Goal: Transaction & Acquisition: Purchase product/service

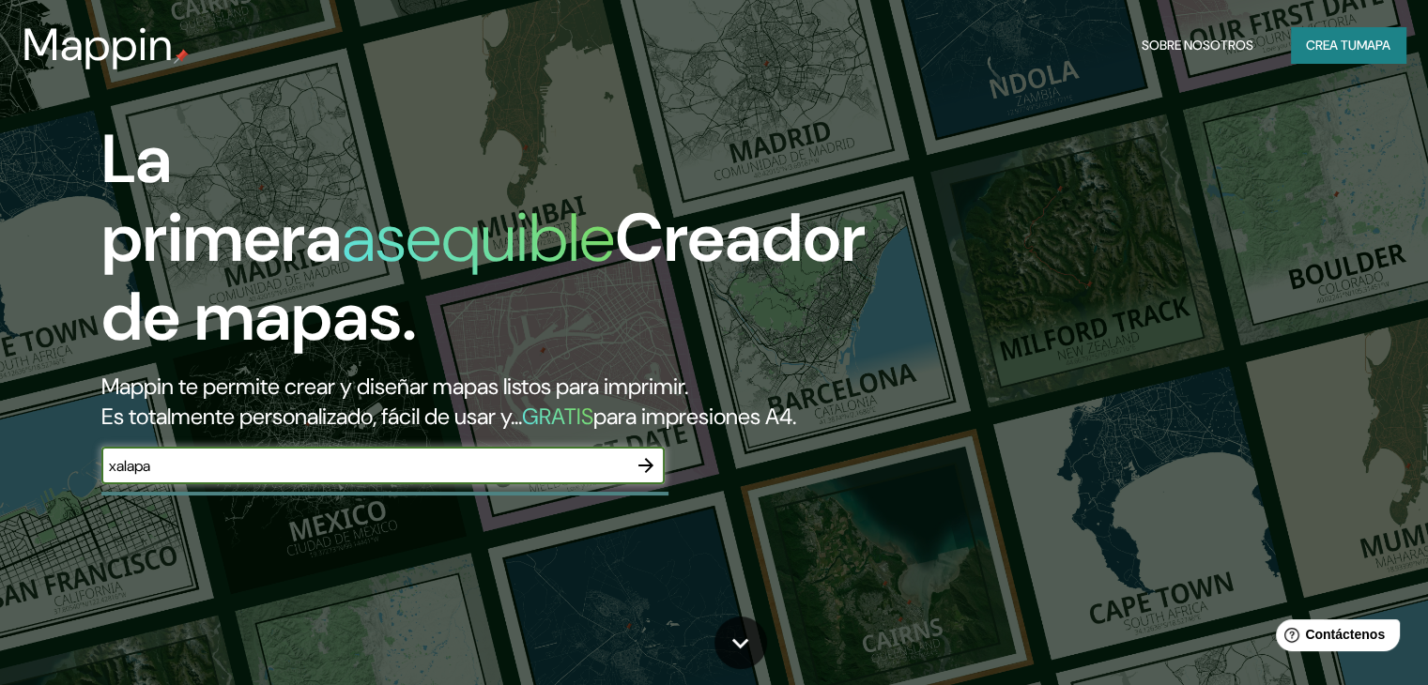
type input "xalapa"
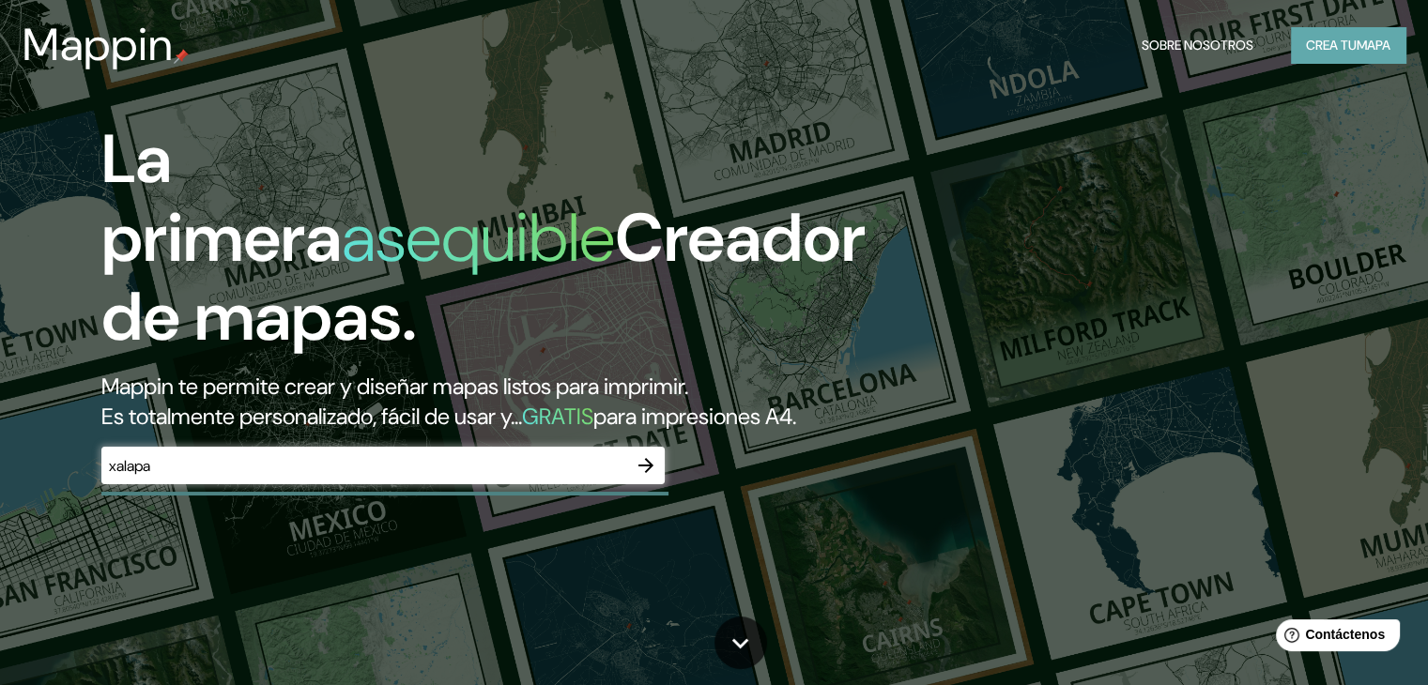
click at [1342, 37] on font "Crea tu" at bounding box center [1331, 45] width 51 height 17
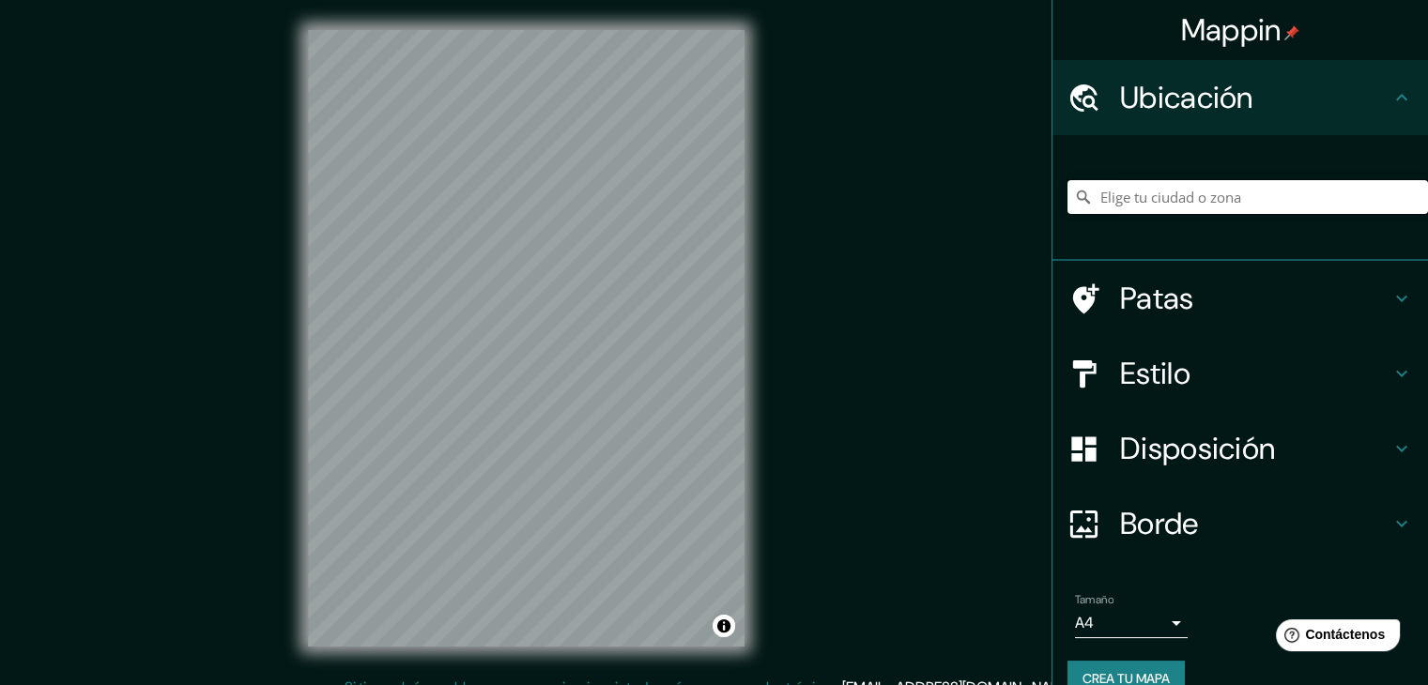
click at [1192, 207] on input "Elige tu ciudad o zona" at bounding box center [1247, 197] width 361 height 34
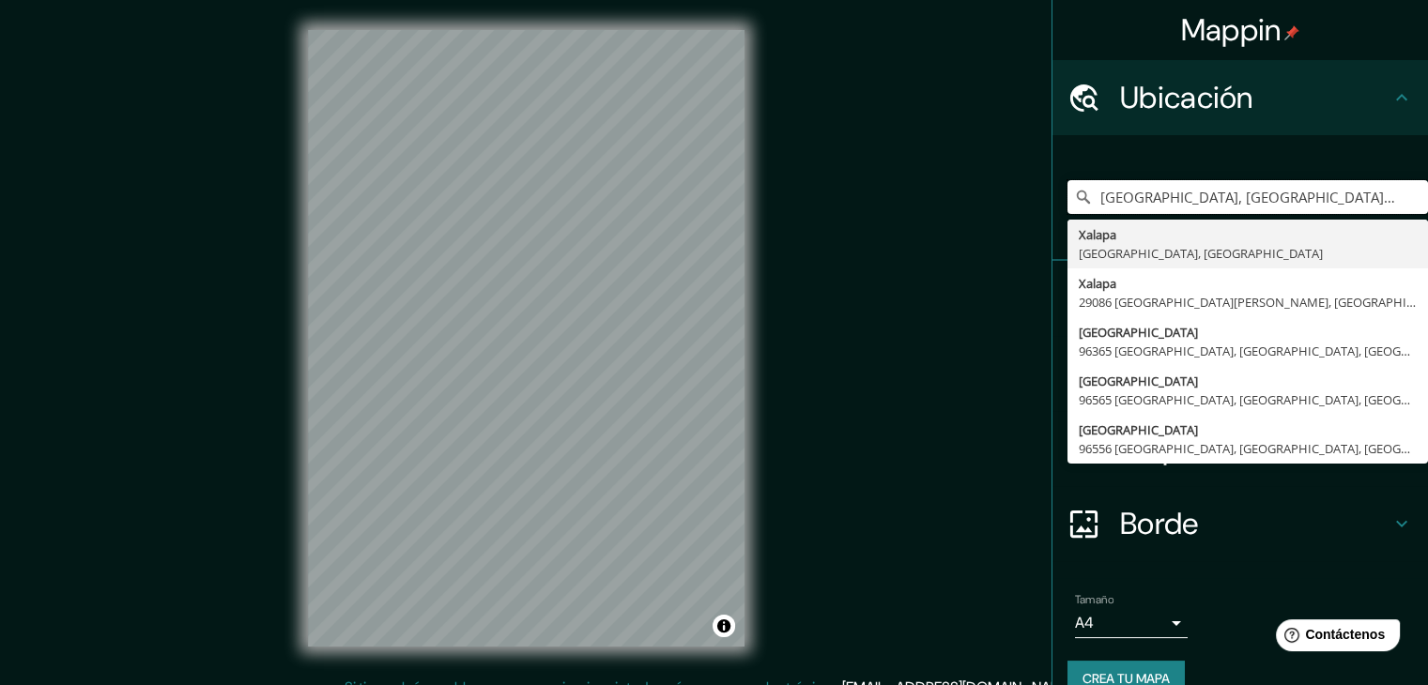
type input "[GEOGRAPHIC_DATA], [GEOGRAPHIC_DATA], [GEOGRAPHIC_DATA]"
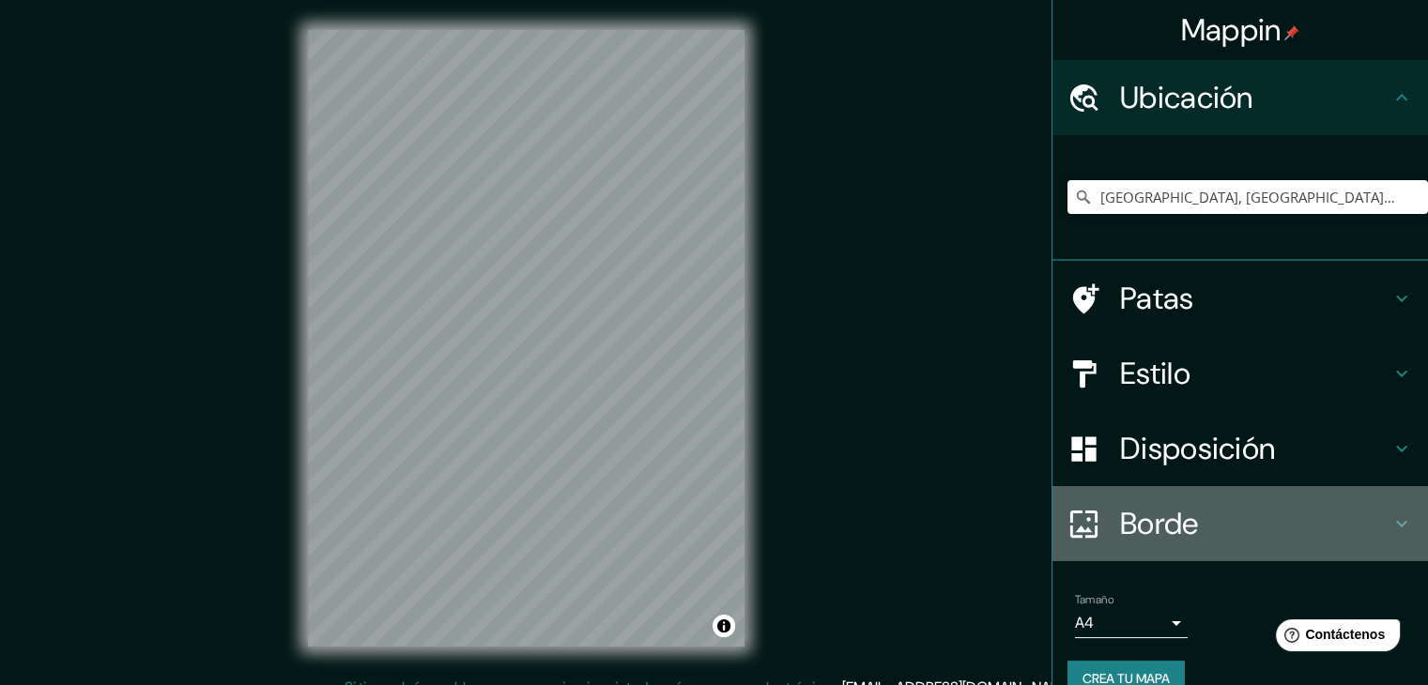
click at [1269, 529] on h4 "Borde" at bounding box center [1255, 524] width 270 height 38
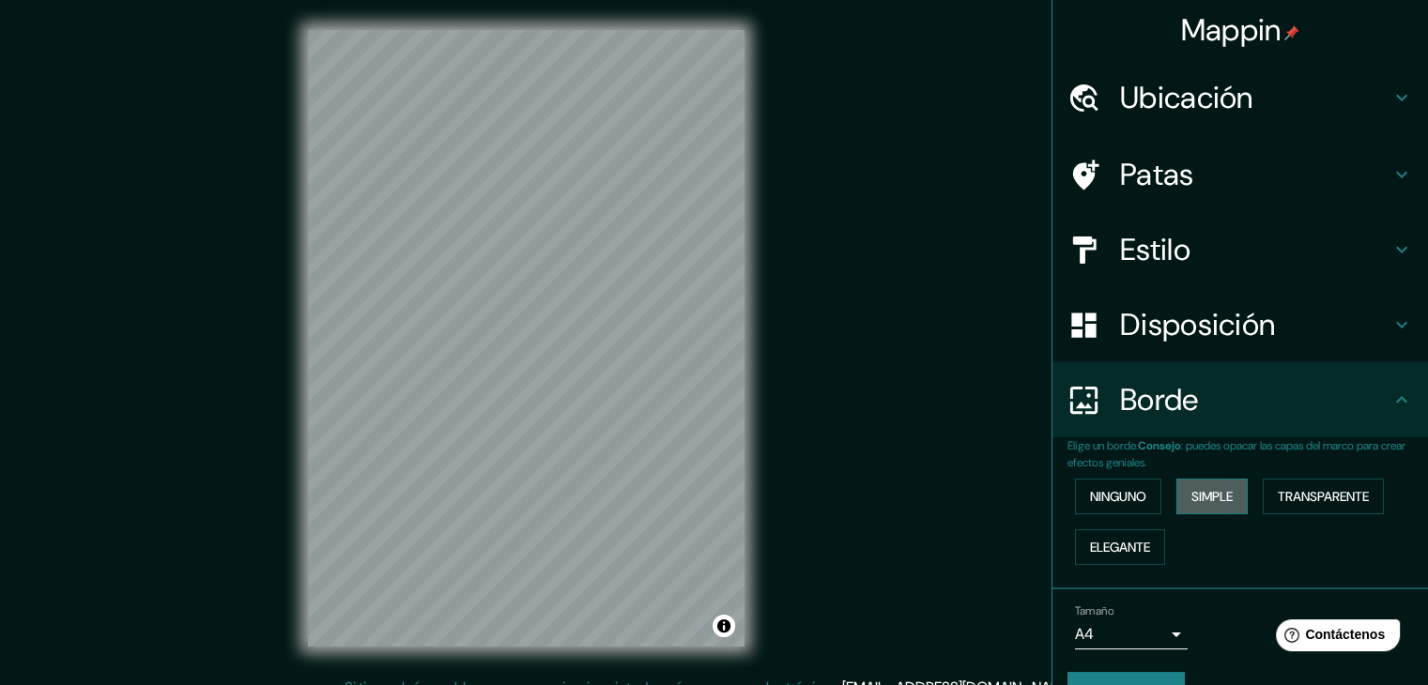
click at [1213, 497] on font "Simple" at bounding box center [1211, 496] width 41 height 17
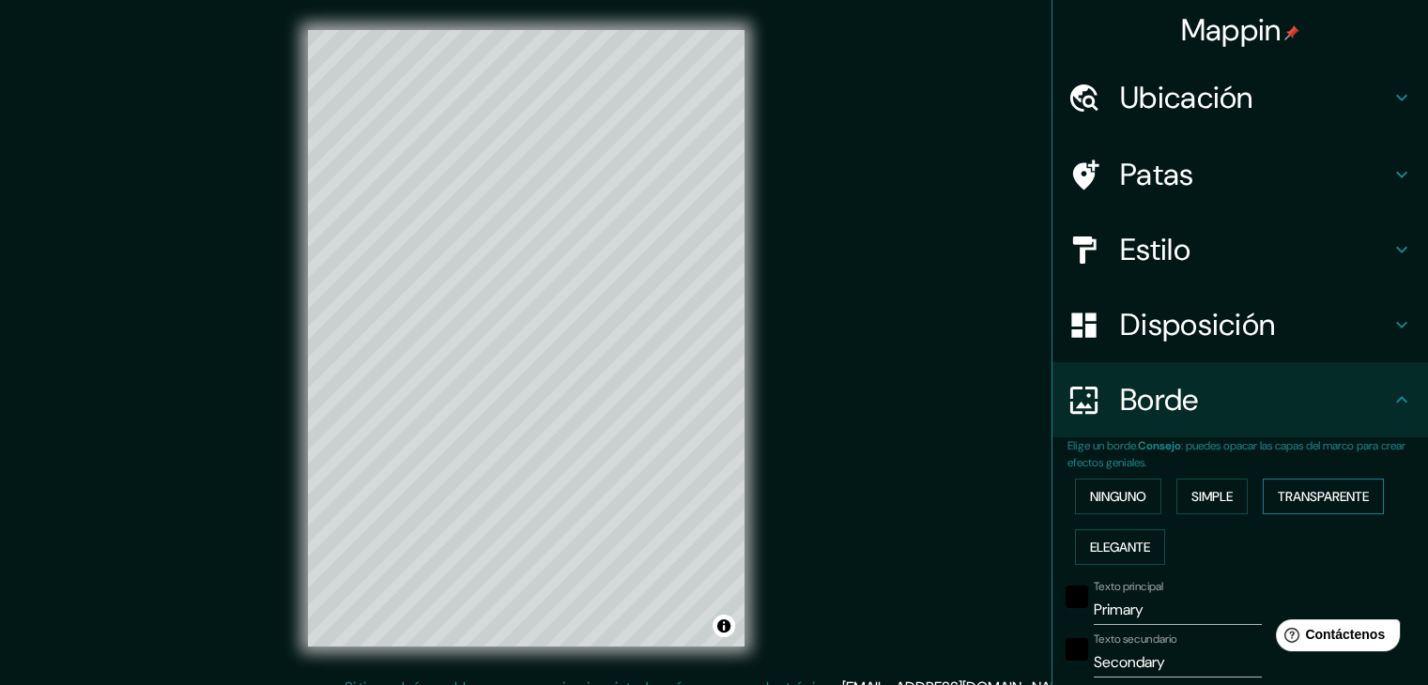
click at [1311, 495] on font "Transparente" at bounding box center [1323, 496] width 91 height 17
click at [1092, 499] on font "Ninguno" at bounding box center [1118, 496] width 56 height 17
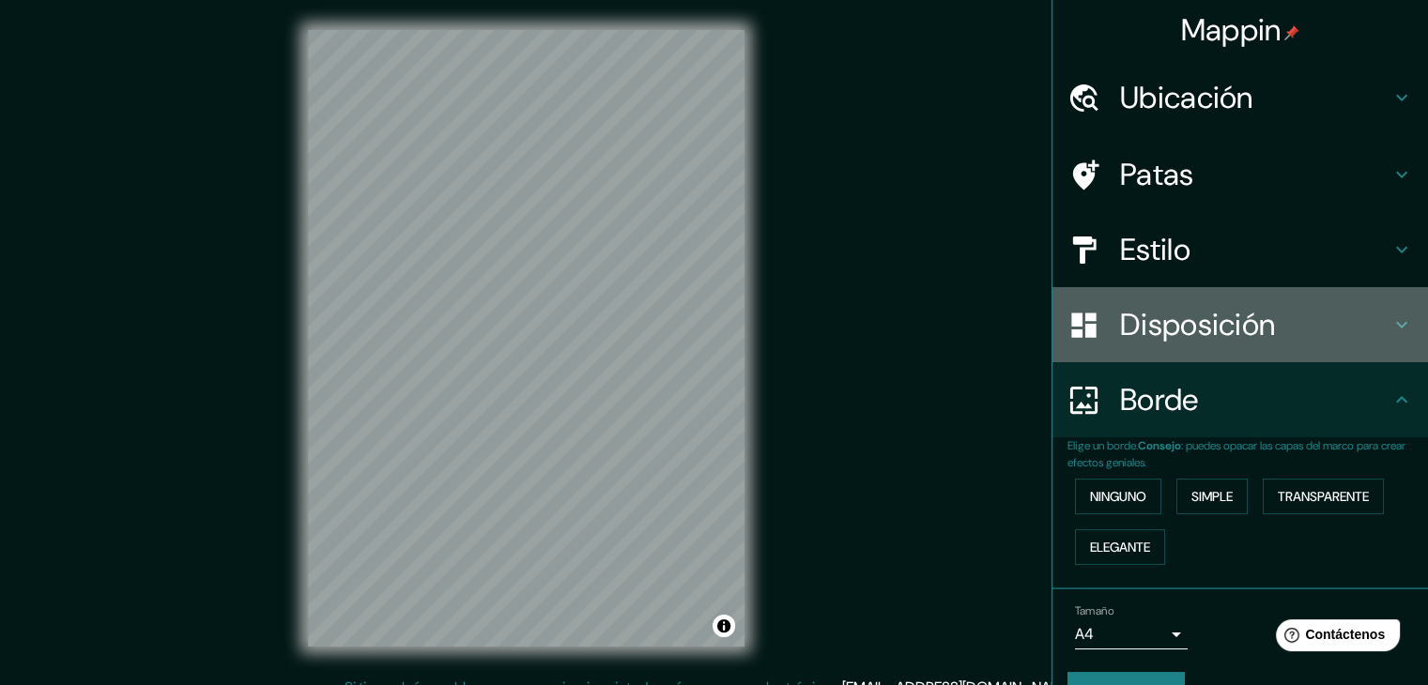
click at [1254, 321] on font "Disposición" at bounding box center [1197, 324] width 155 height 39
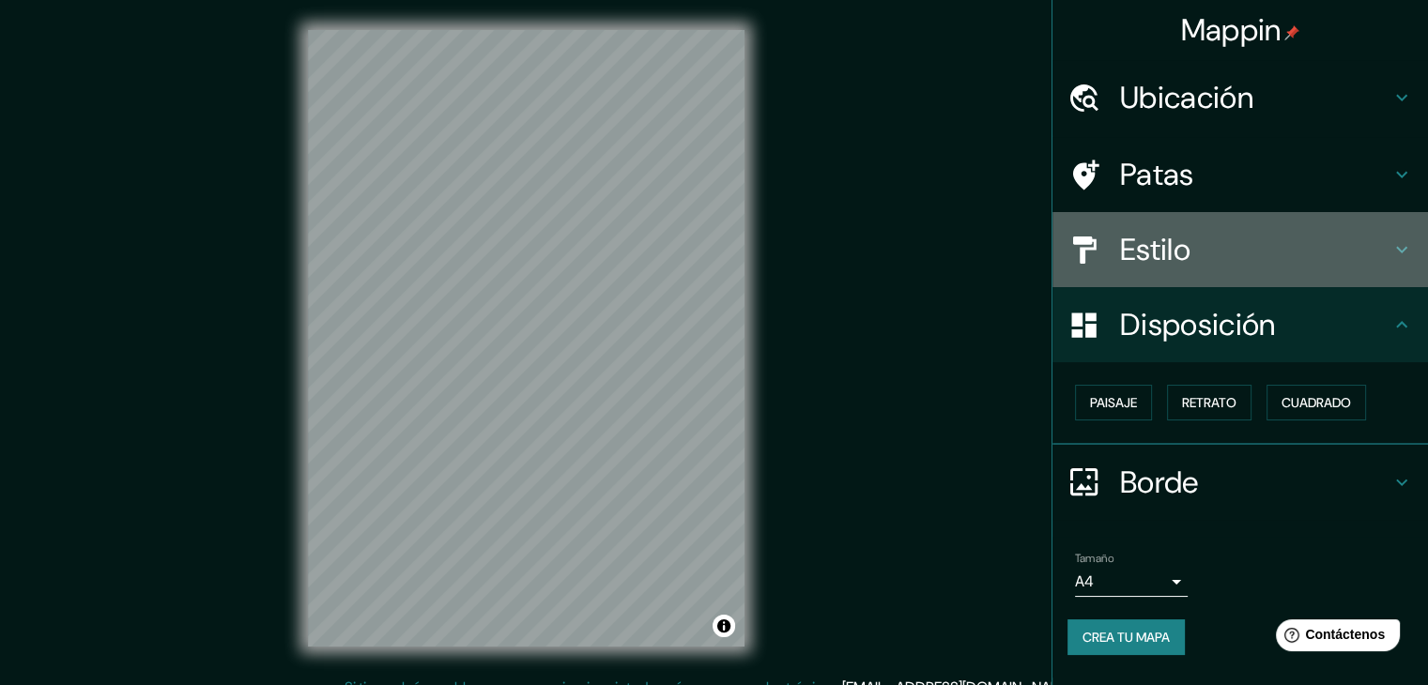
click at [1297, 245] on h4 "Estilo" at bounding box center [1255, 250] width 270 height 38
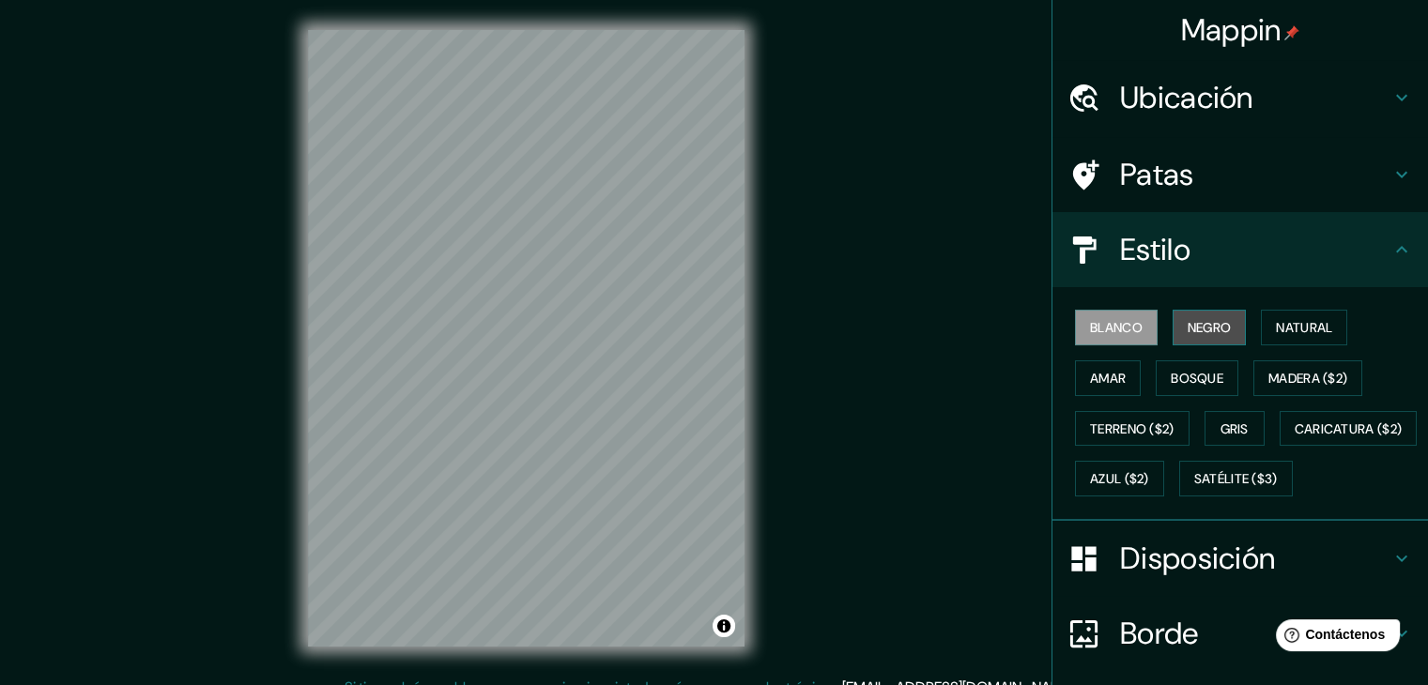
click at [1195, 320] on font "Negro" at bounding box center [1210, 327] width 44 height 17
